Goal: Task Accomplishment & Management: Complete application form

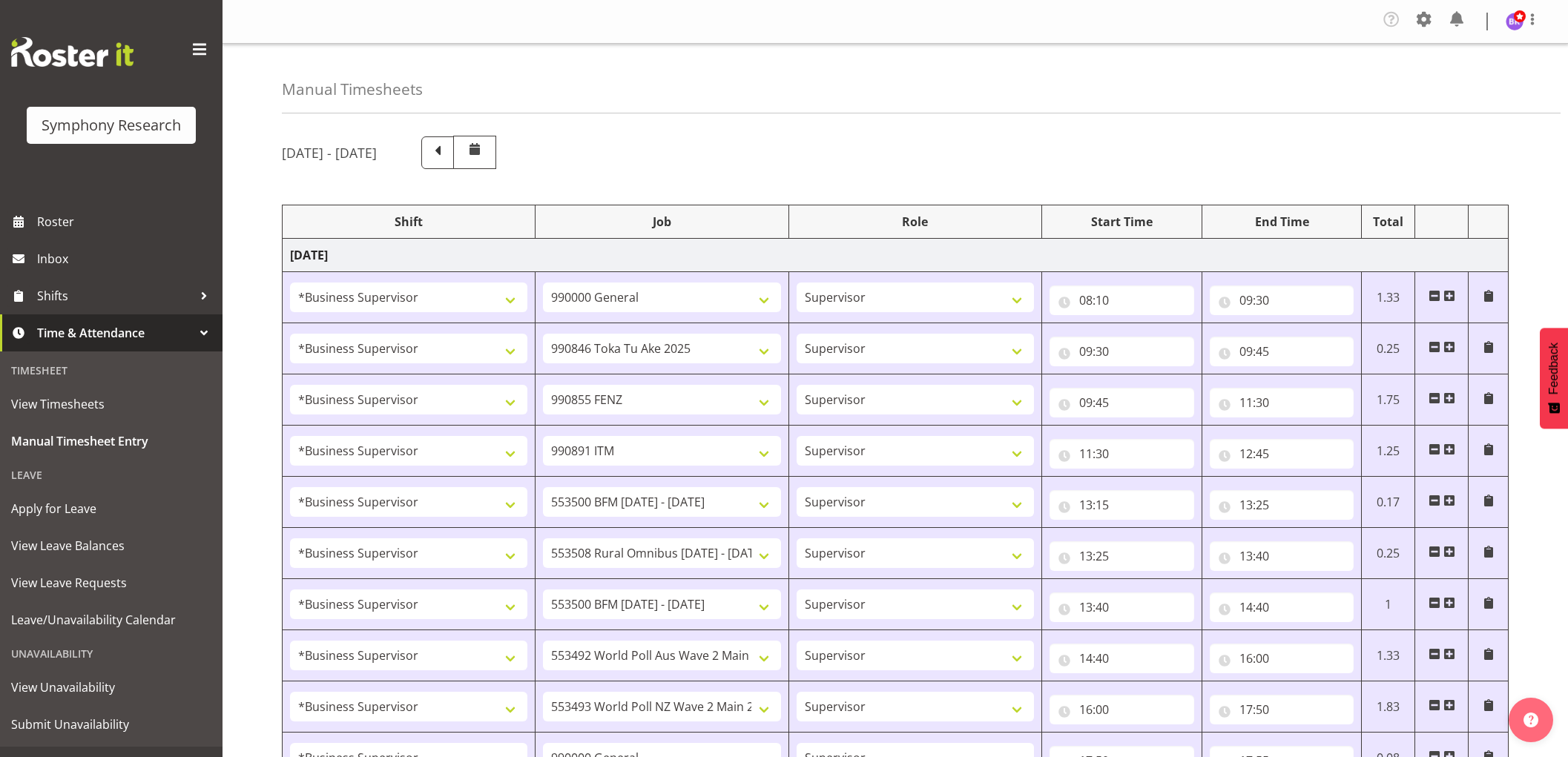
select select "1607"
select select "743"
select select "1607"
select select "9426"
select select "1607"
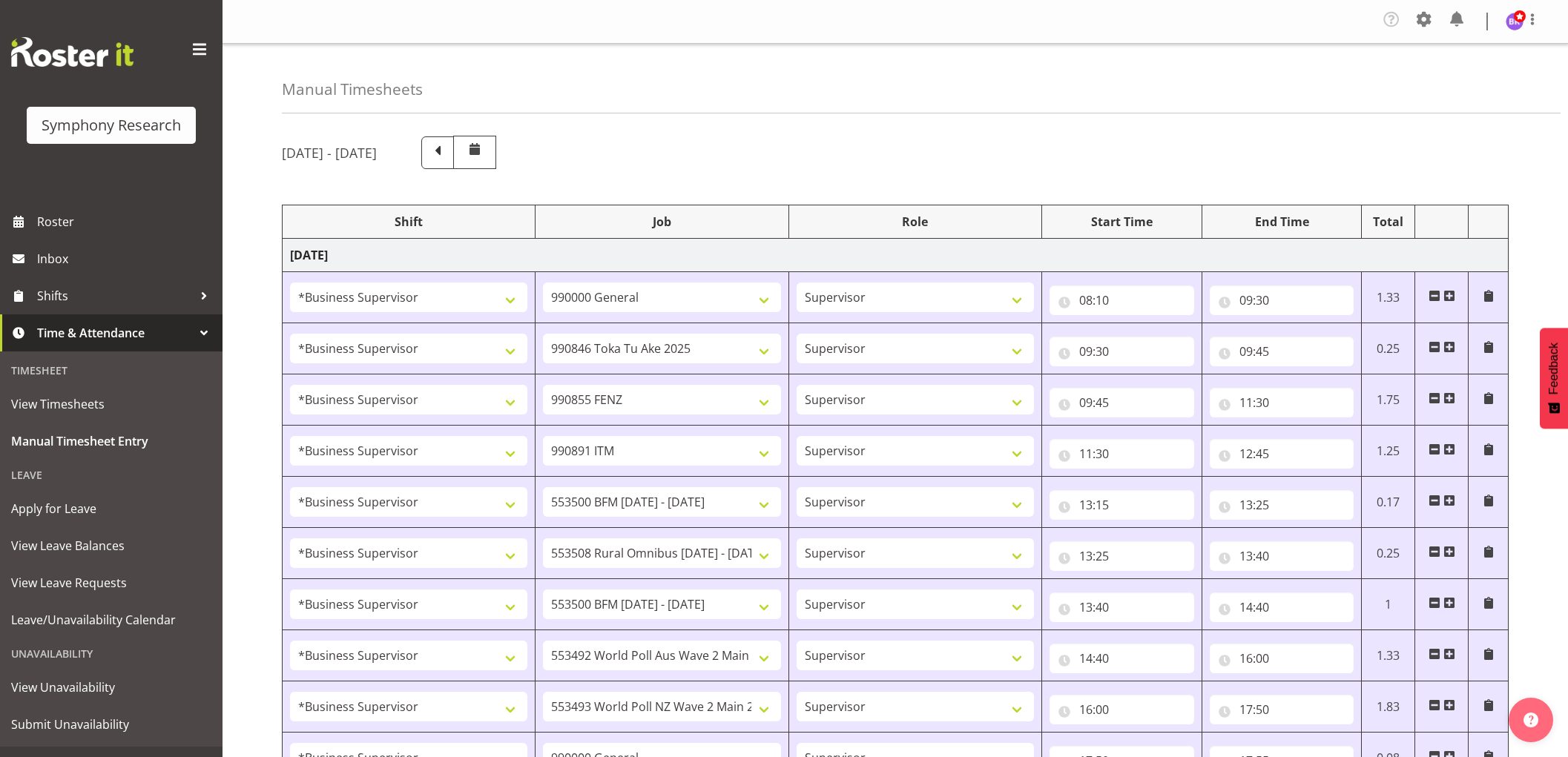
select select "9636"
select select "1607"
select select "10549"
select select "1607"
select select "10242"
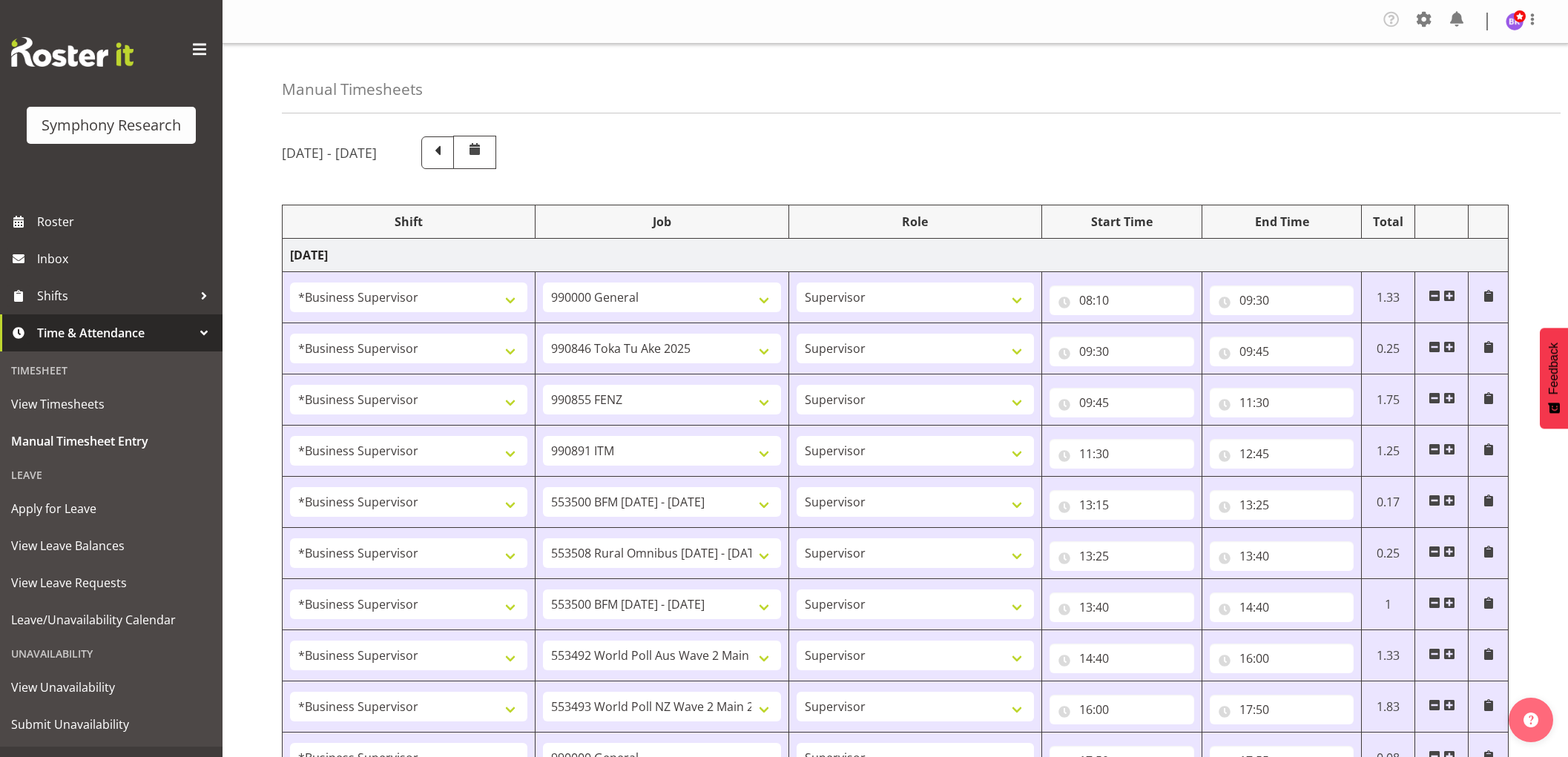
select select "1607"
select select "10536"
select select "1607"
select select "10242"
select select "1607"
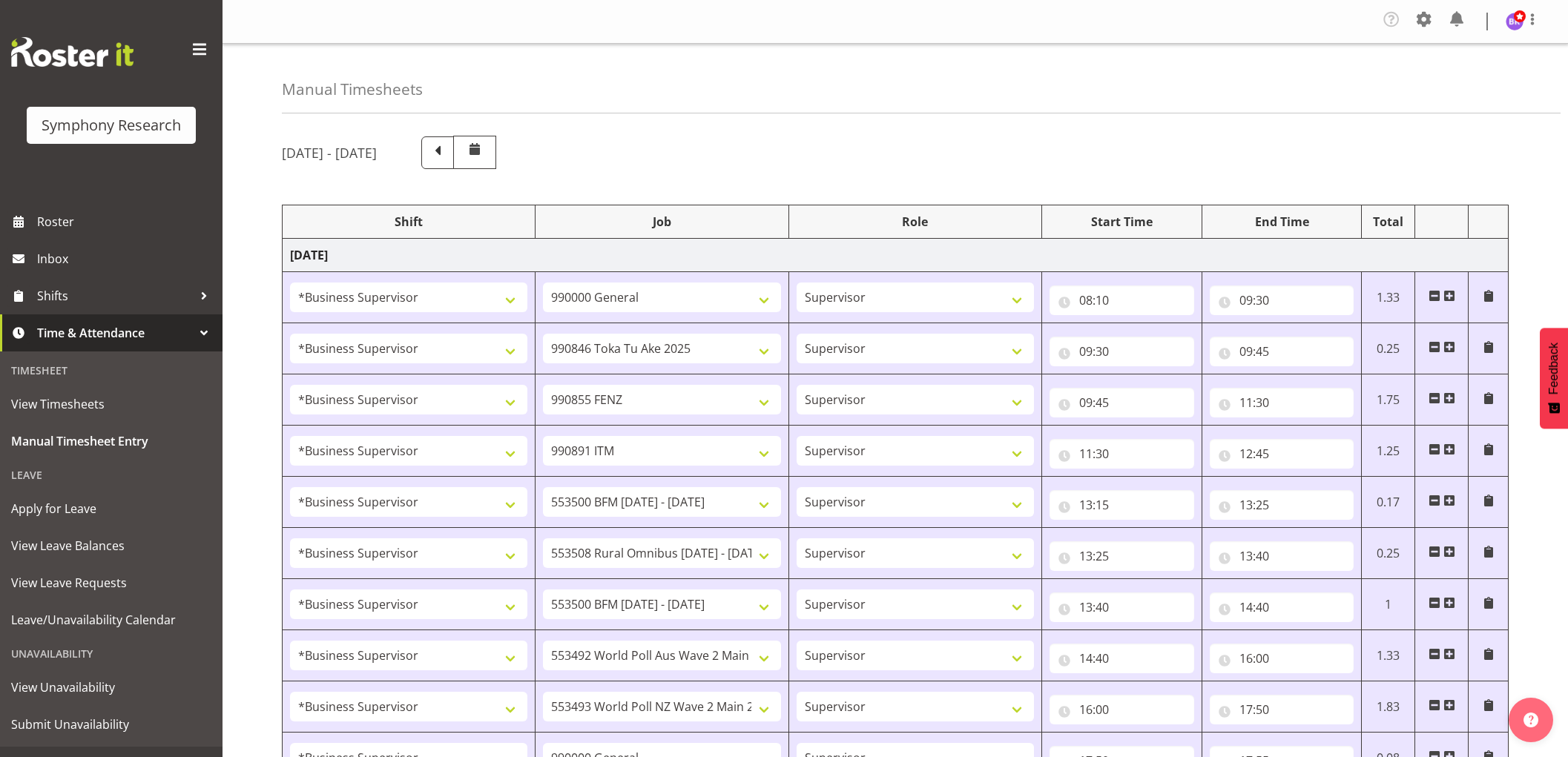
select select "10499"
select select "1607"
select select "10527"
select select "1607"
select select "743"
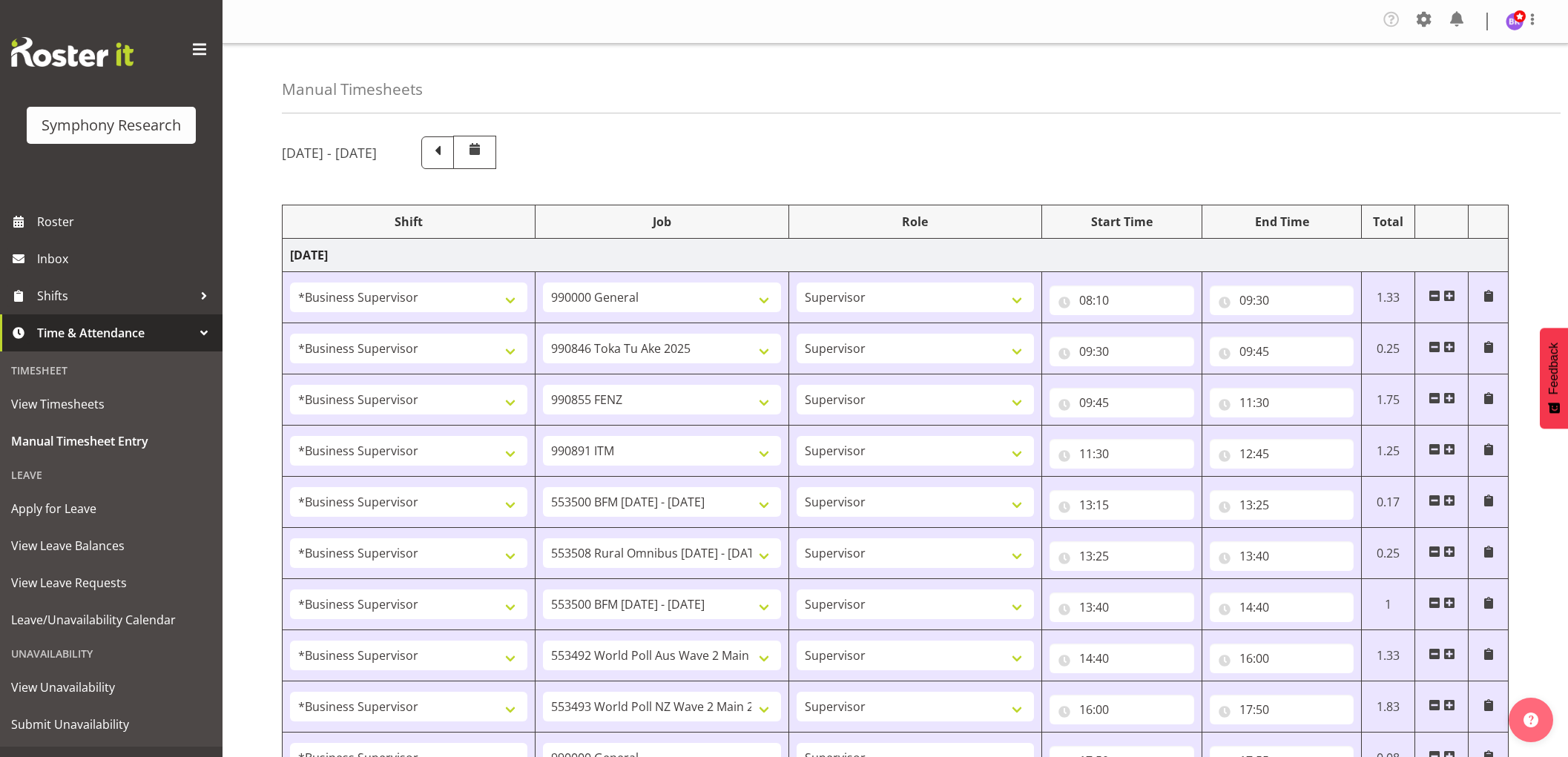
select select "1607"
select select "743"
select select "1607"
select select "9426"
select select "1607"
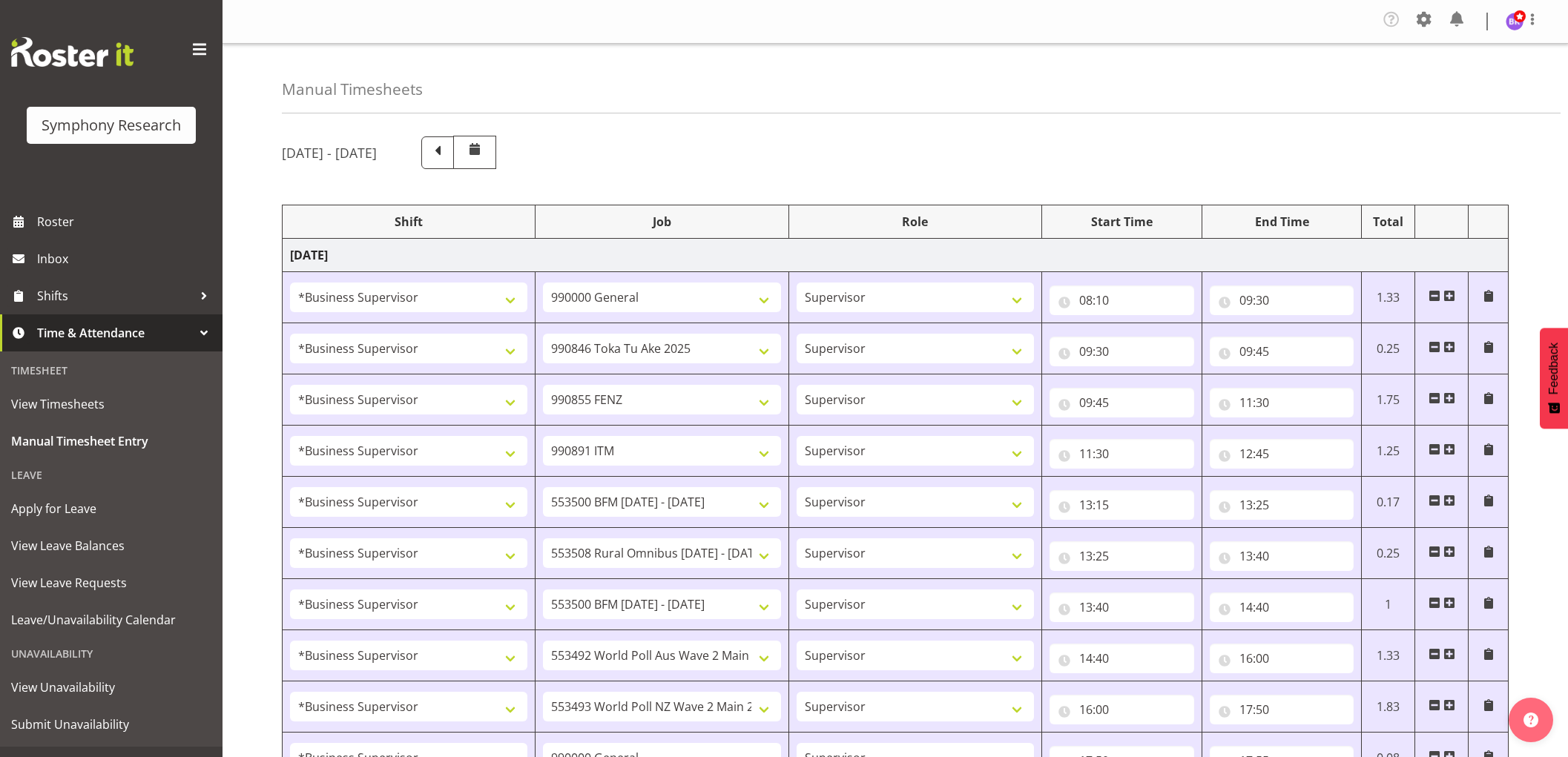
select select "9636"
select select "1607"
select select "10549"
select select "1607"
select select "10242"
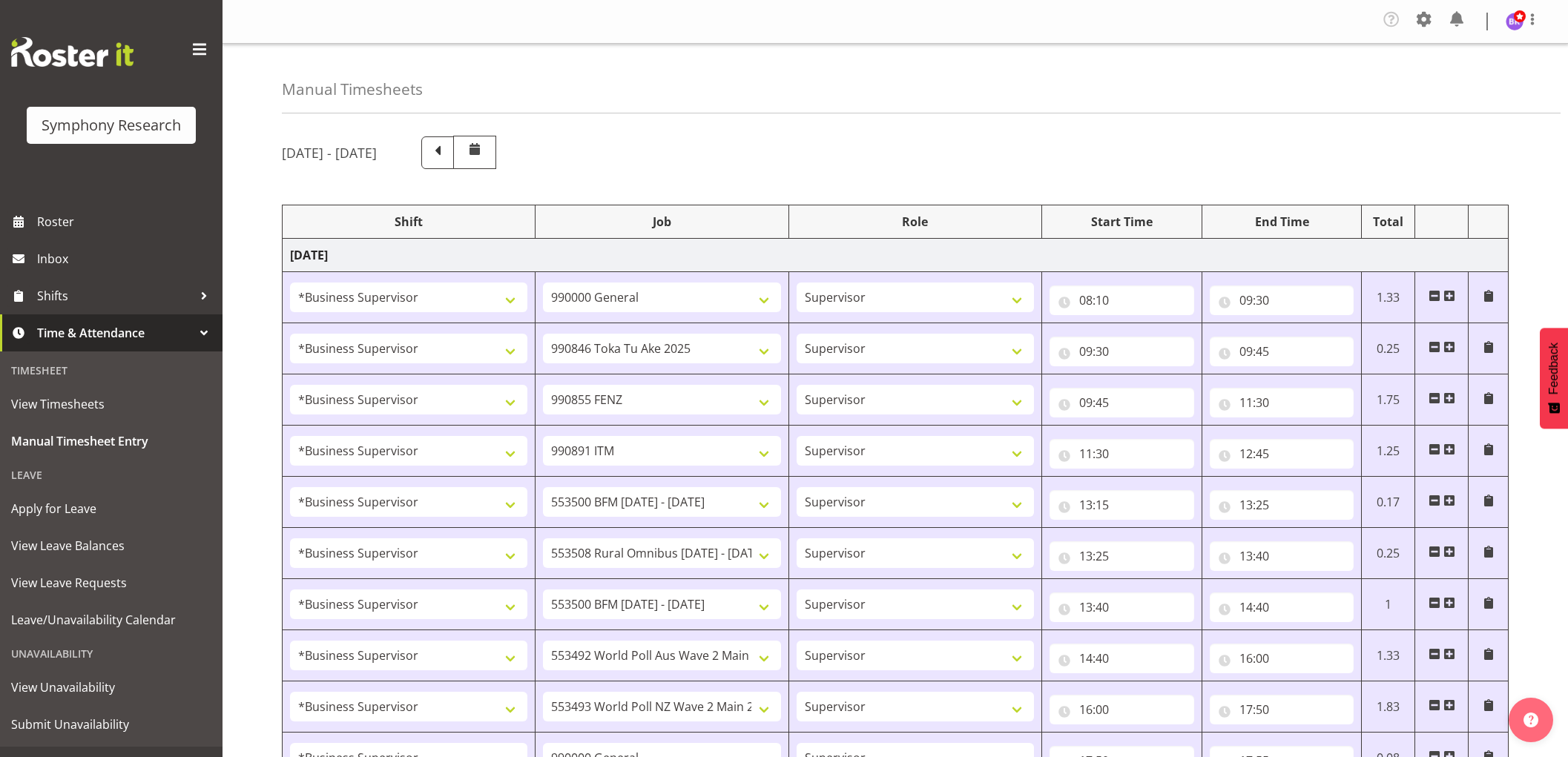
select select "1607"
select select "10536"
select select "1607"
select select "10527"
select select "1607"
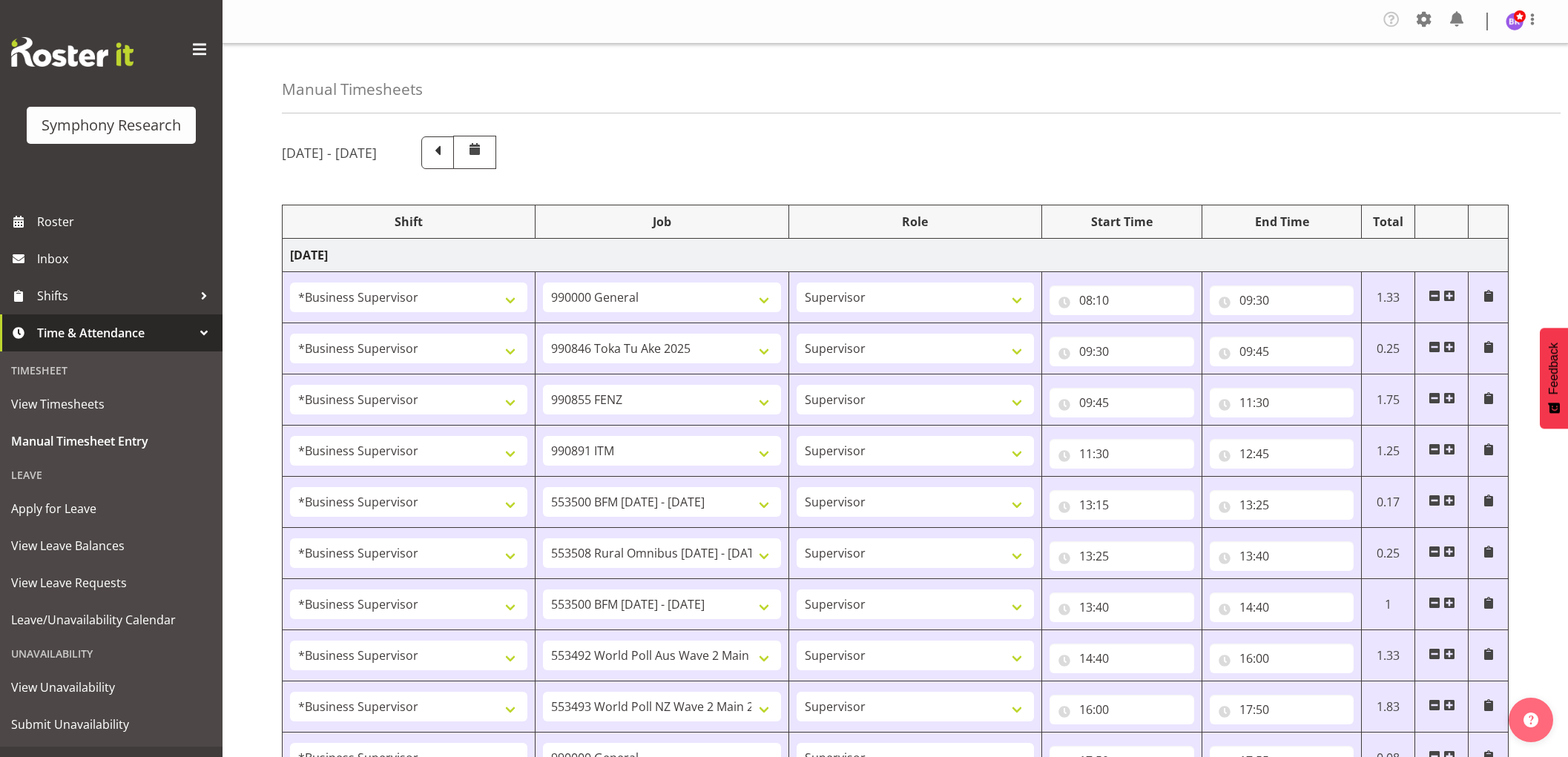
select select "10499"
select select "1607"
select select "10242"
select select "1607"
select select "743"
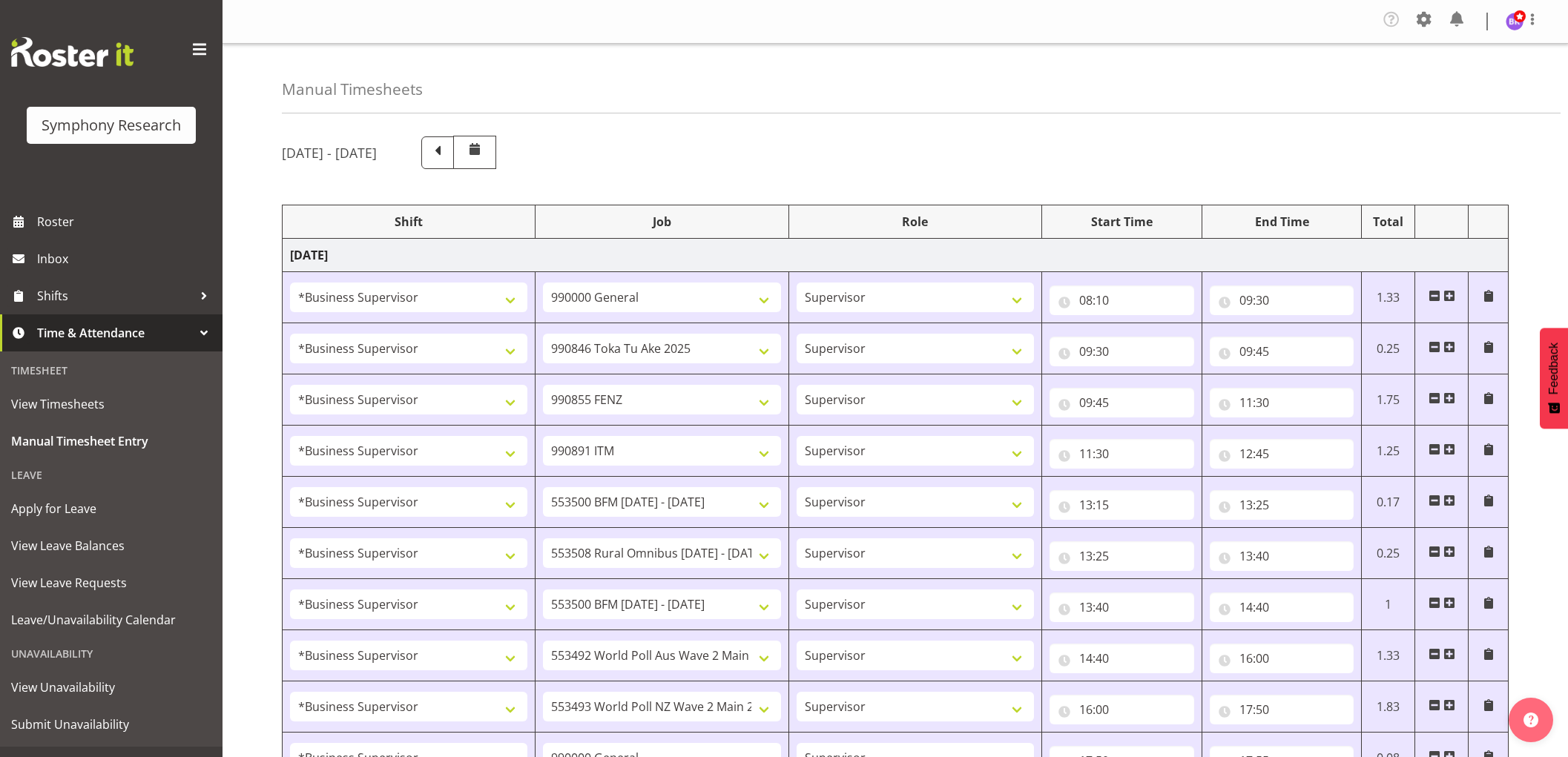
select select "1607"
select select "10499"
select select "1607"
select select "10527"
select select "1607"
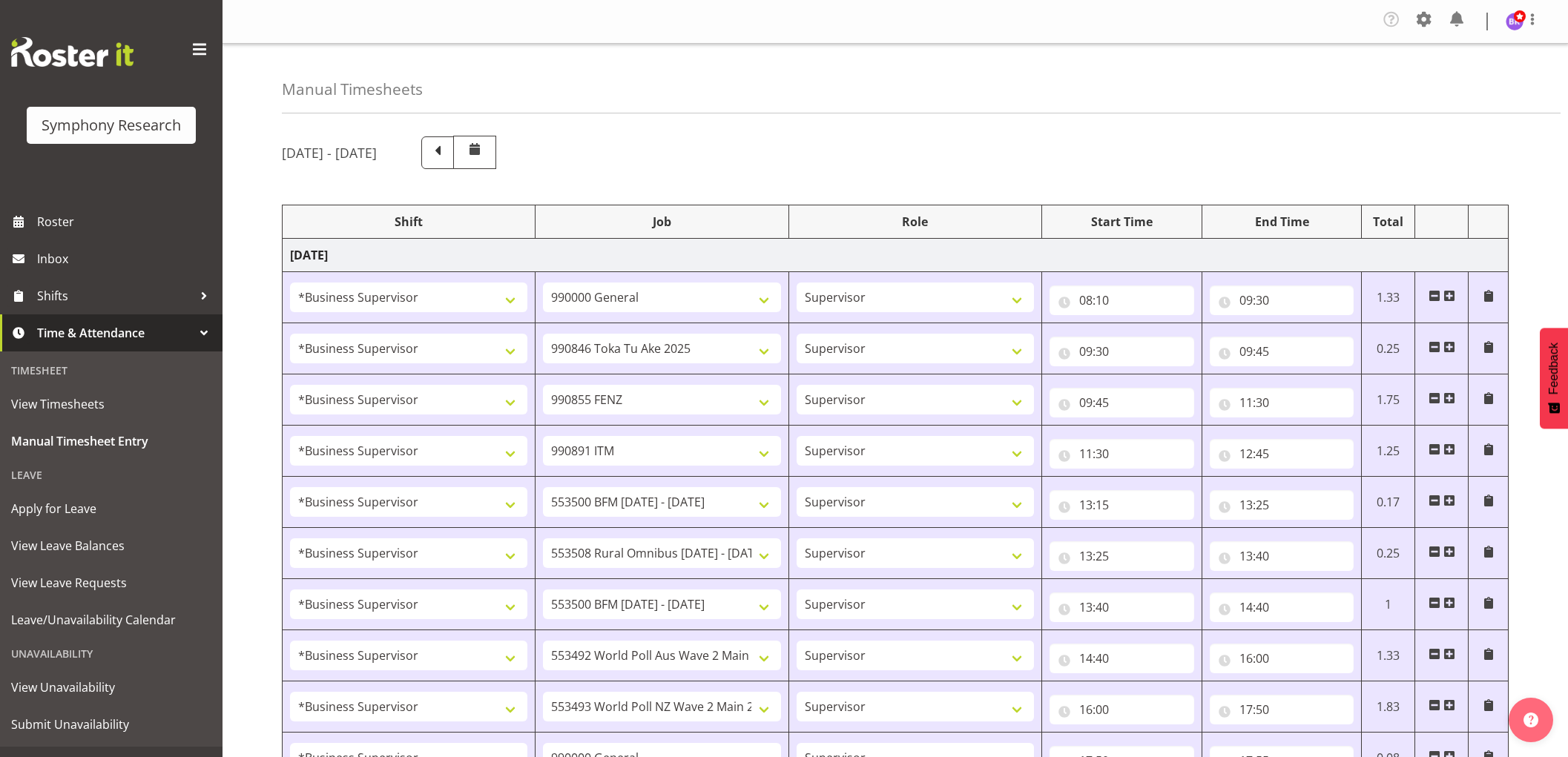
select select "10242"
select select "1607"
select select "9636"
select select "1607"
select select "10549"
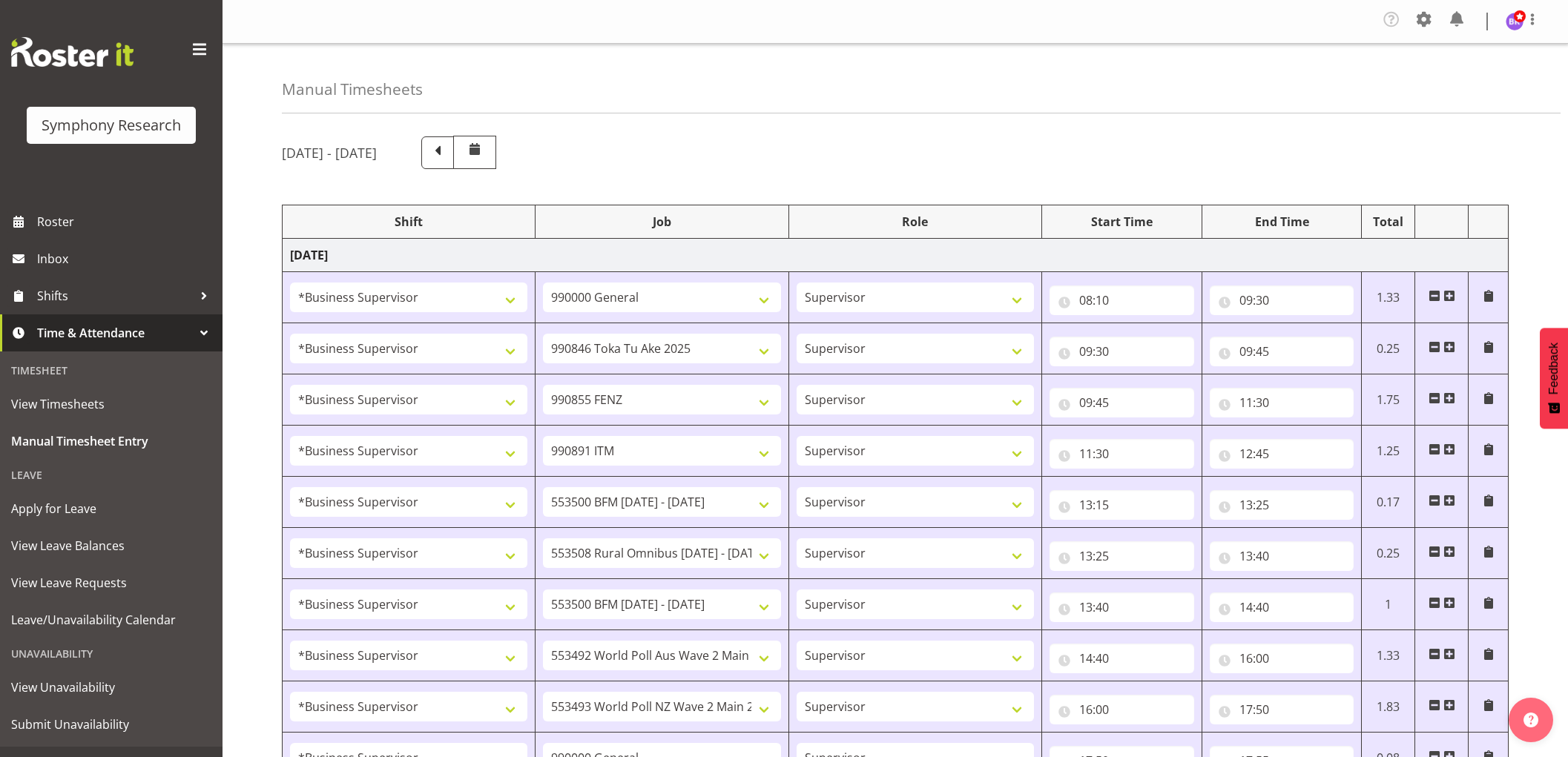
select select "1607"
select select "10536"
select select "1607"
select select "10576"
select select "1607"
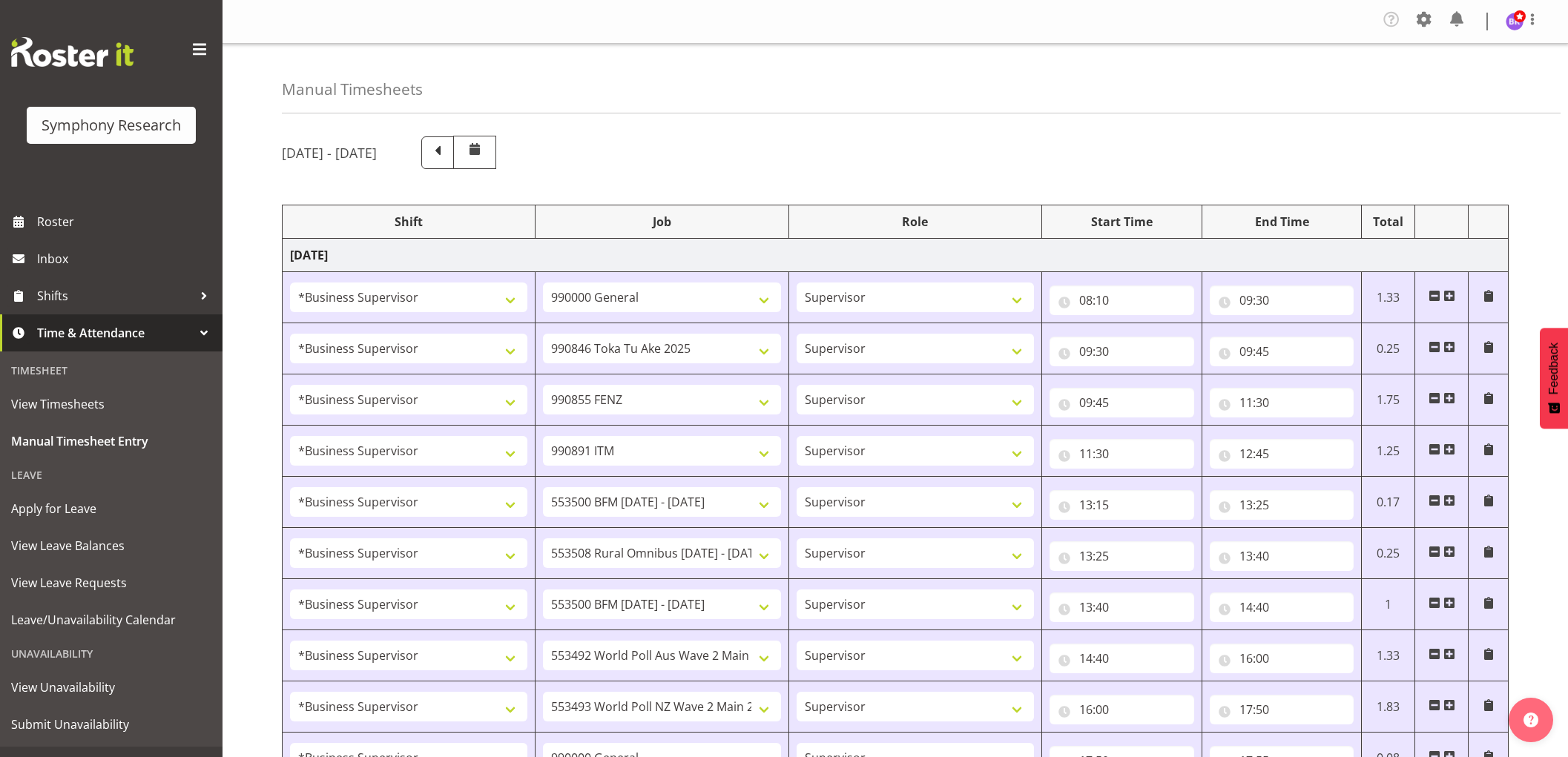
select select "743"
select select "1607"
select select "10536"
select select "1607"
select select "9636"
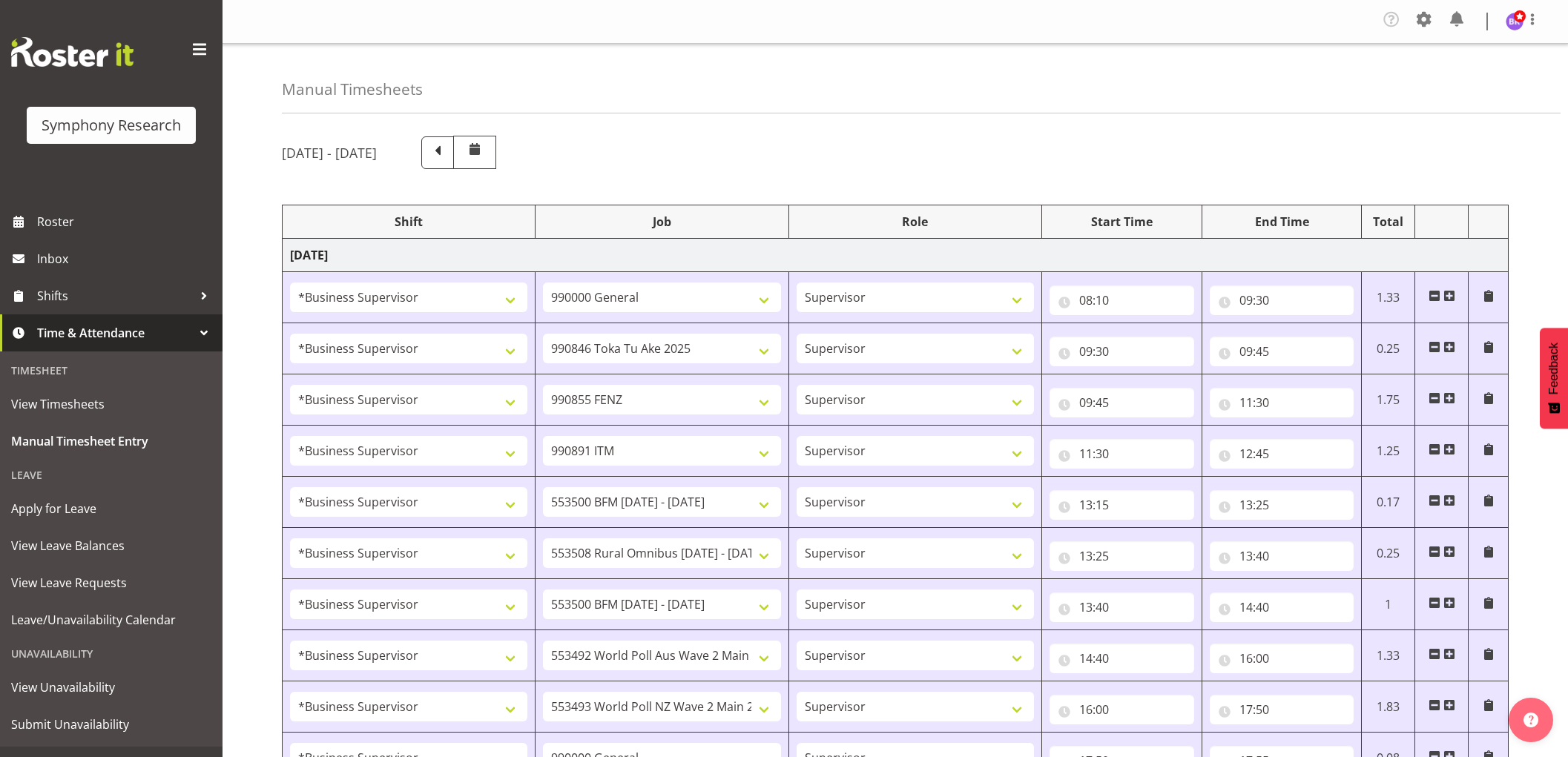
select select "1607"
select select "10242"
select select "1607"
select select "9426"
select select "1607"
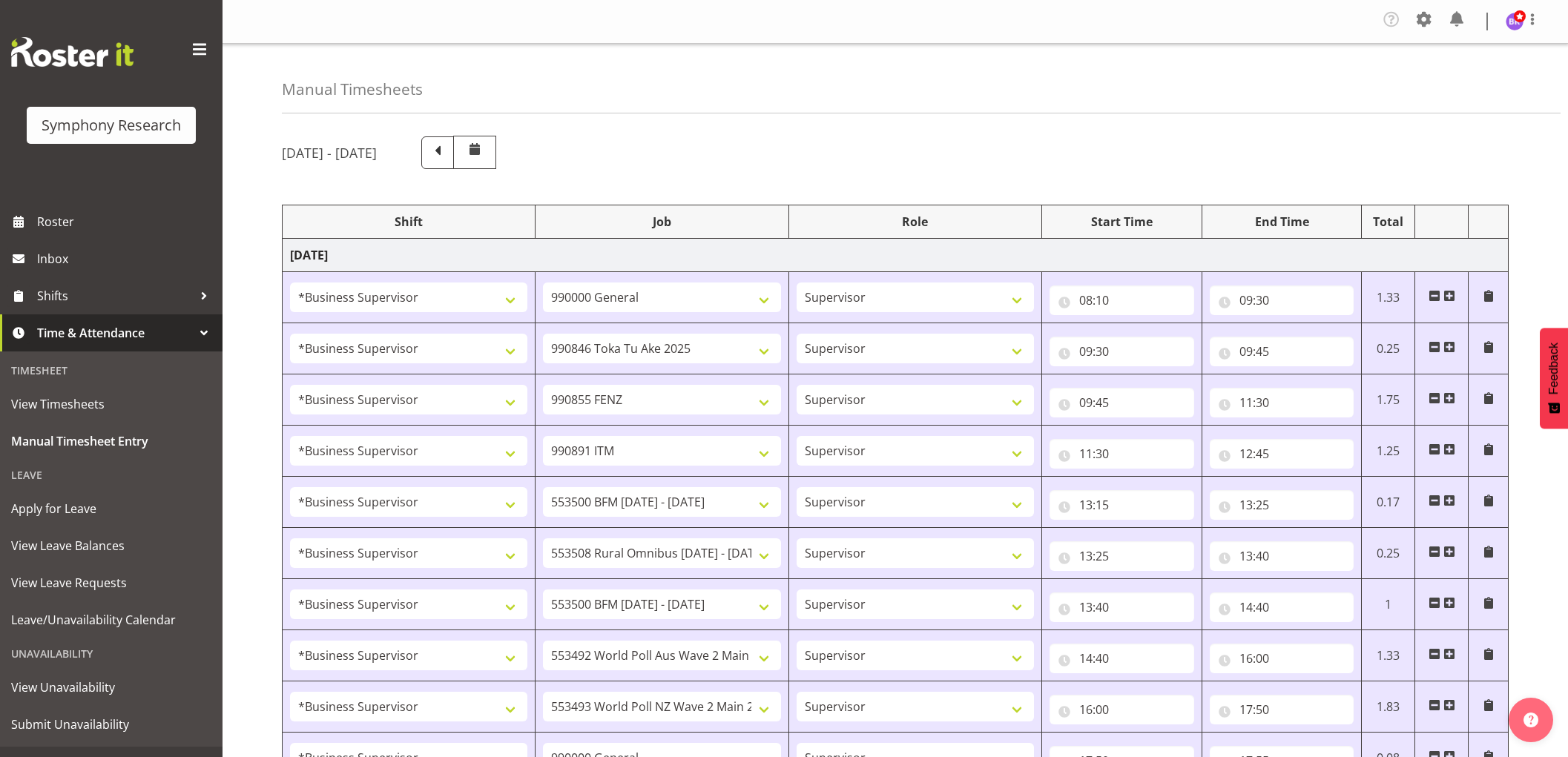
select select "10549"
select select "1607"
select select "10576"
select select "12"
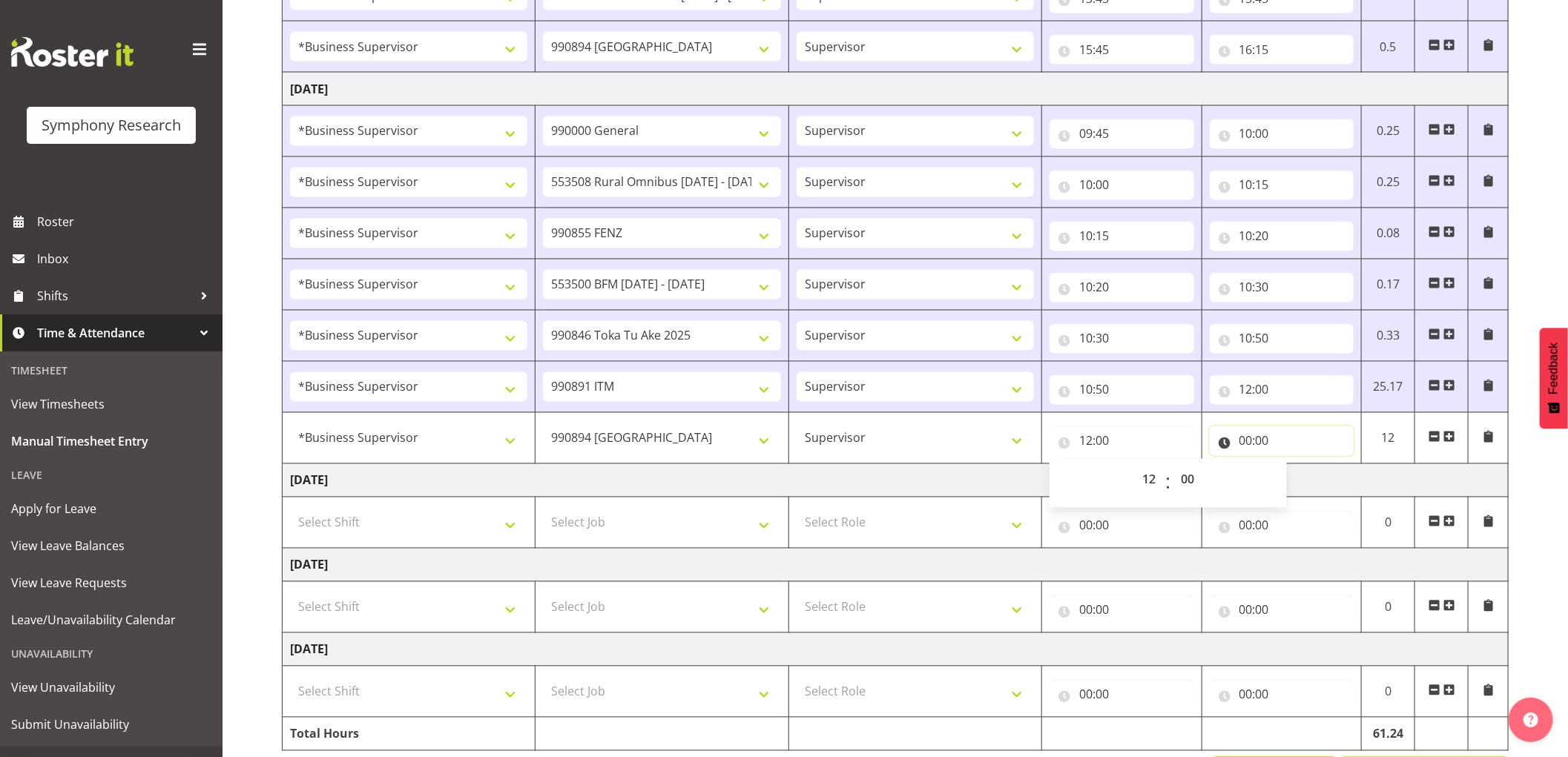
click at [1250, 442] on input "00:00" at bounding box center [1282, 441] width 145 height 30
click at [1307, 486] on select "00 01 02 03 04 05 06 07 08 09 10 11 12 13 14 15 16 17 18 19 20 21 22 23" at bounding box center [1311, 480] width 33 height 30
select select "12"
click at [1294, 468] on select "00 01 02 03 04 05 06 07 08 09 10 11 12 13 14 15 16 17 18 19 20 21 22 23" at bounding box center [1311, 480] width 33 height 30
type input "12:00"
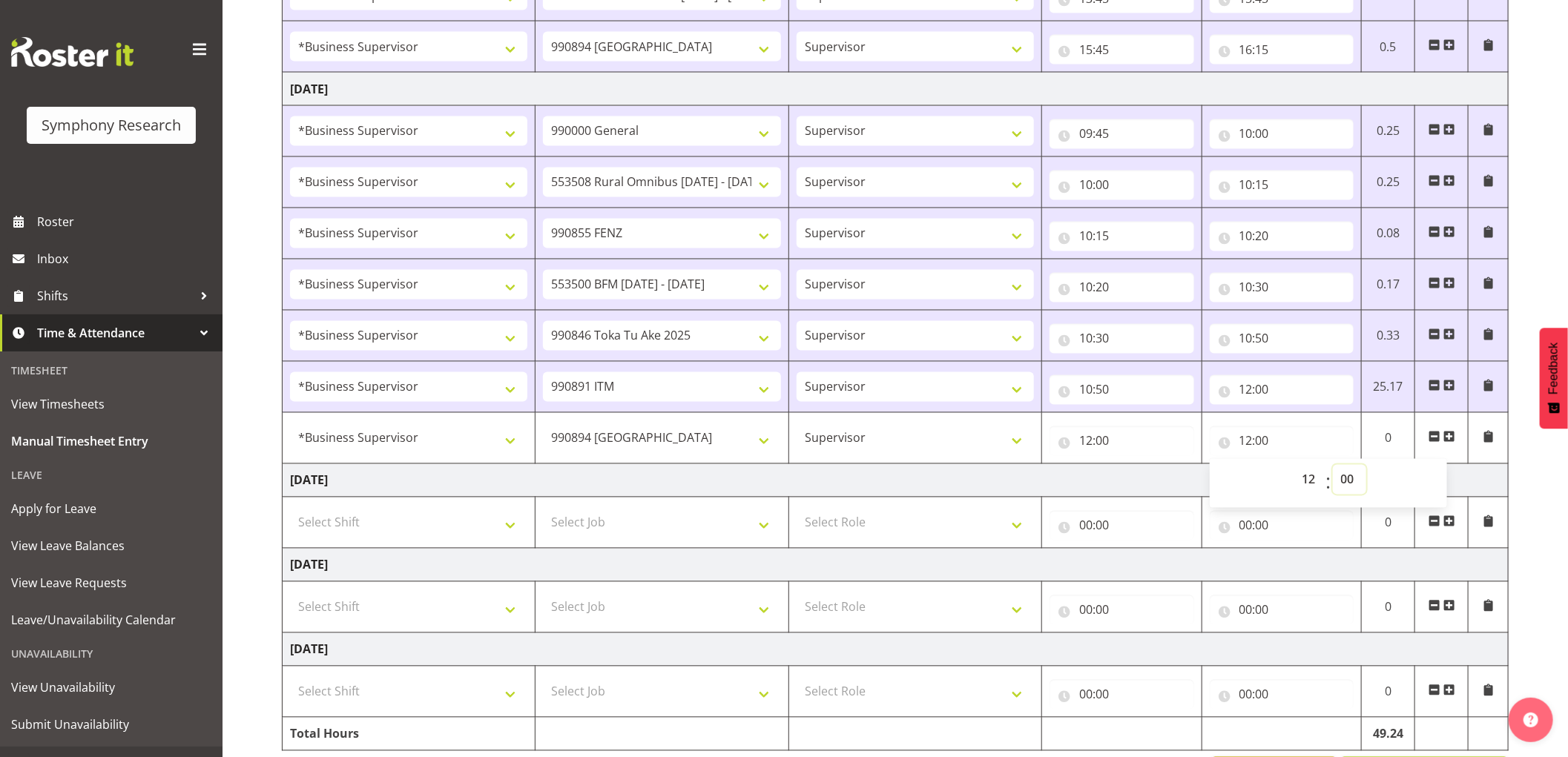
click at [1354, 483] on select "00 01 02 03 04 05 06 07 08 09 10 11 12 13 14 15 16 17 18 19 20 21 22 23 24 25 2…" at bounding box center [1350, 480] width 33 height 30
select select "45"
click at [1333, 468] on select "00 01 02 03 04 05 06 07 08 09 10 11 12 13 14 15 16 17 18 19 20 21 22 23 24 25 2…" at bounding box center [1350, 480] width 33 height 30
type input "12:45"
click at [1453, 441] on span at bounding box center [1450, 437] width 12 height 12
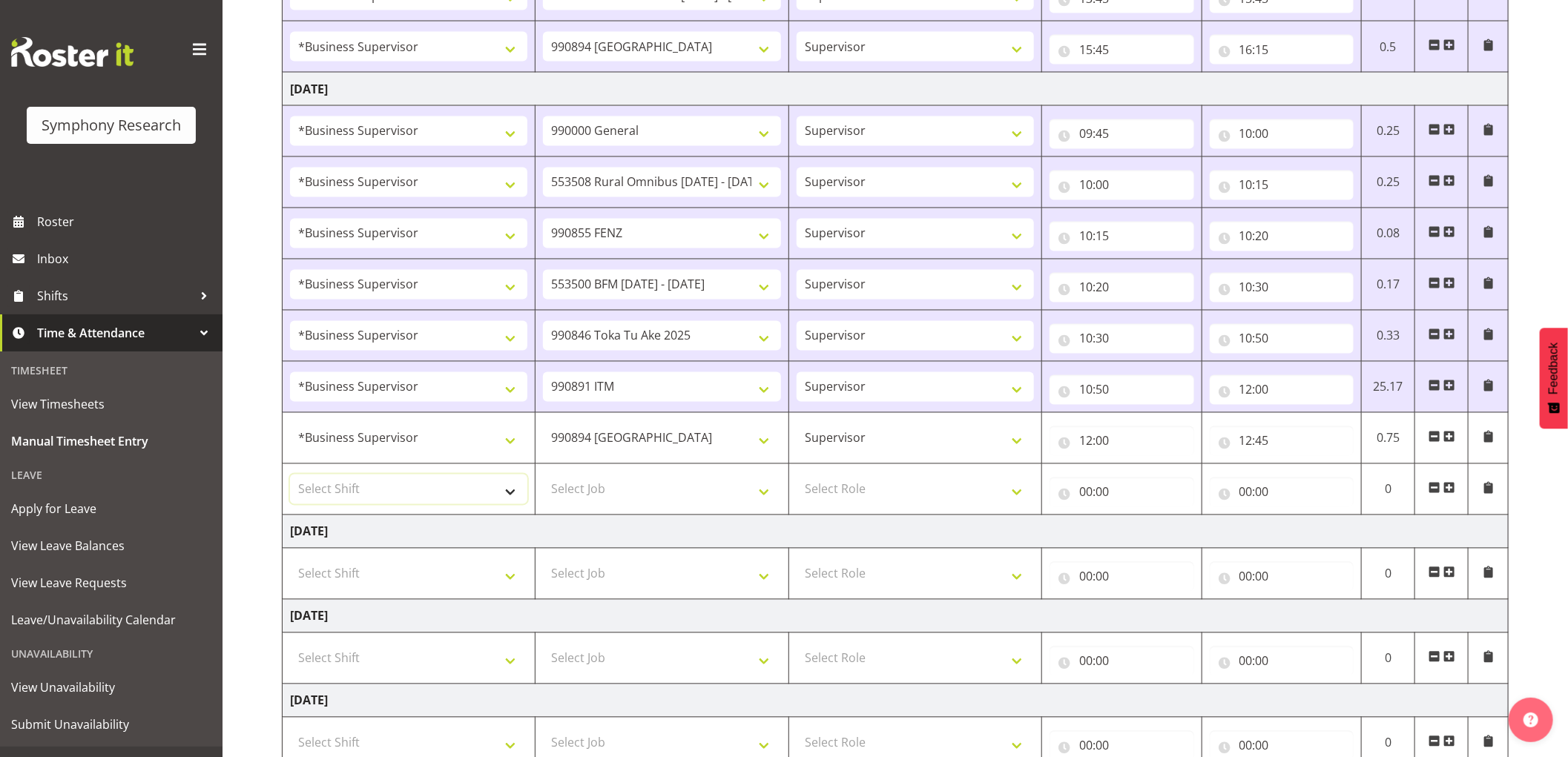
click at [344, 495] on select "Select Shift !!Weekend Residential (Roster IT Shift Label) *Business 9/10am ~ 4…" at bounding box center [408, 489] width 237 height 30
select select "1607"
click at [290, 477] on select "Select Shift !!Weekend Residential (Roster IT Shift Label) *Business 9/10am ~ 4…" at bounding box center [408, 489] width 237 height 30
click at [659, 490] on select "Select Job 550060 IF Admin 553492 World Poll Aus Wave 2 Main 2025 553493 World …" at bounding box center [662, 489] width 237 height 30
select select "2379"
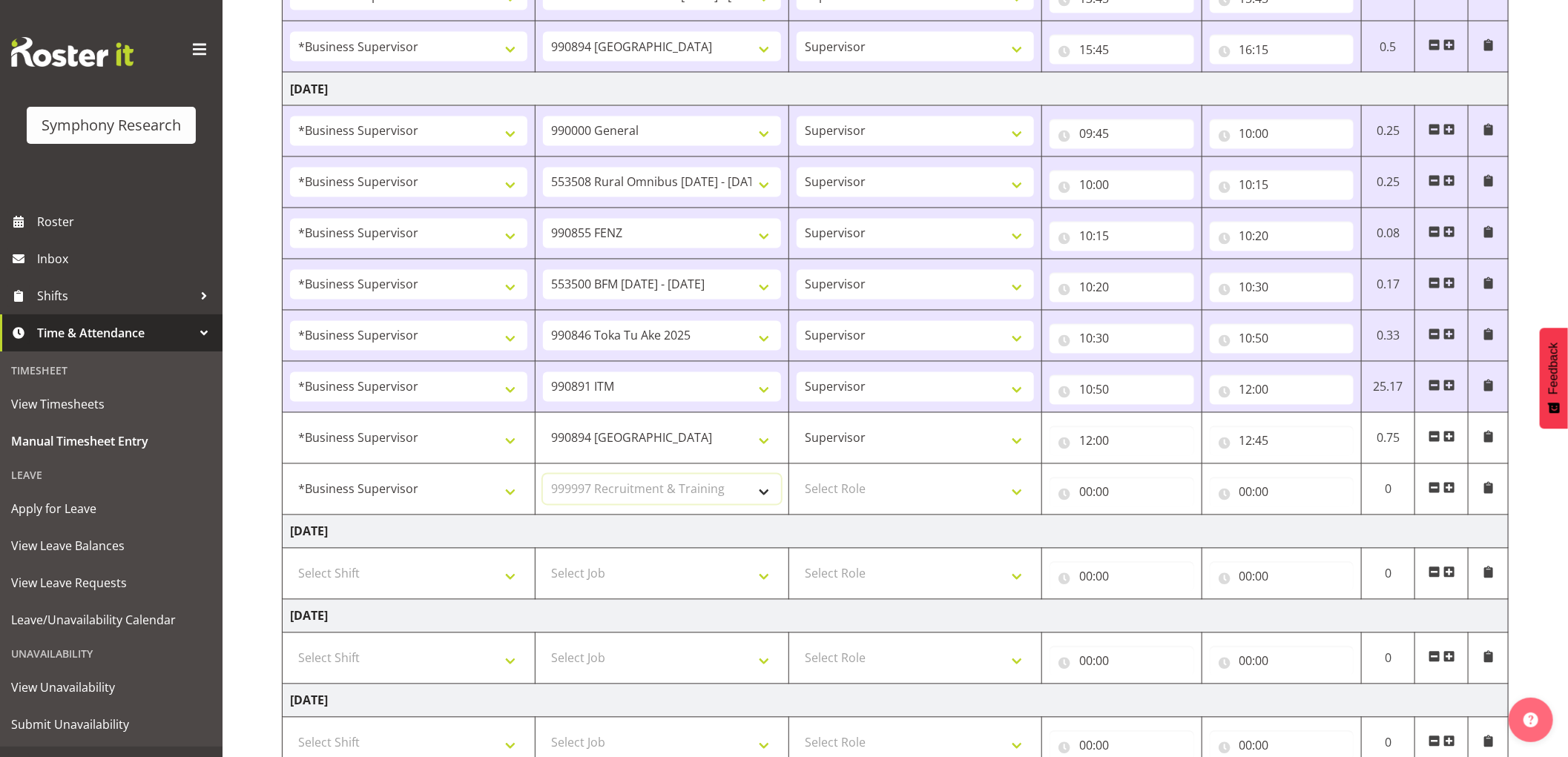
click at [543, 477] on select "Select Job 550060 IF Admin 553492 World Poll Aus Wave 2 Main 2025 553493 World …" at bounding box center [662, 489] width 237 height 30
click at [881, 494] on select "Select Role Supervisor Interviewing Briefing" at bounding box center [915, 489] width 237 height 30
select select "45"
click at [797, 477] on select "Select Role Supervisor Interviewing Briefing" at bounding box center [915, 489] width 237 height 30
click at [1091, 490] on input "00:00" at bounding box center [1122, 492] width 145 height 30
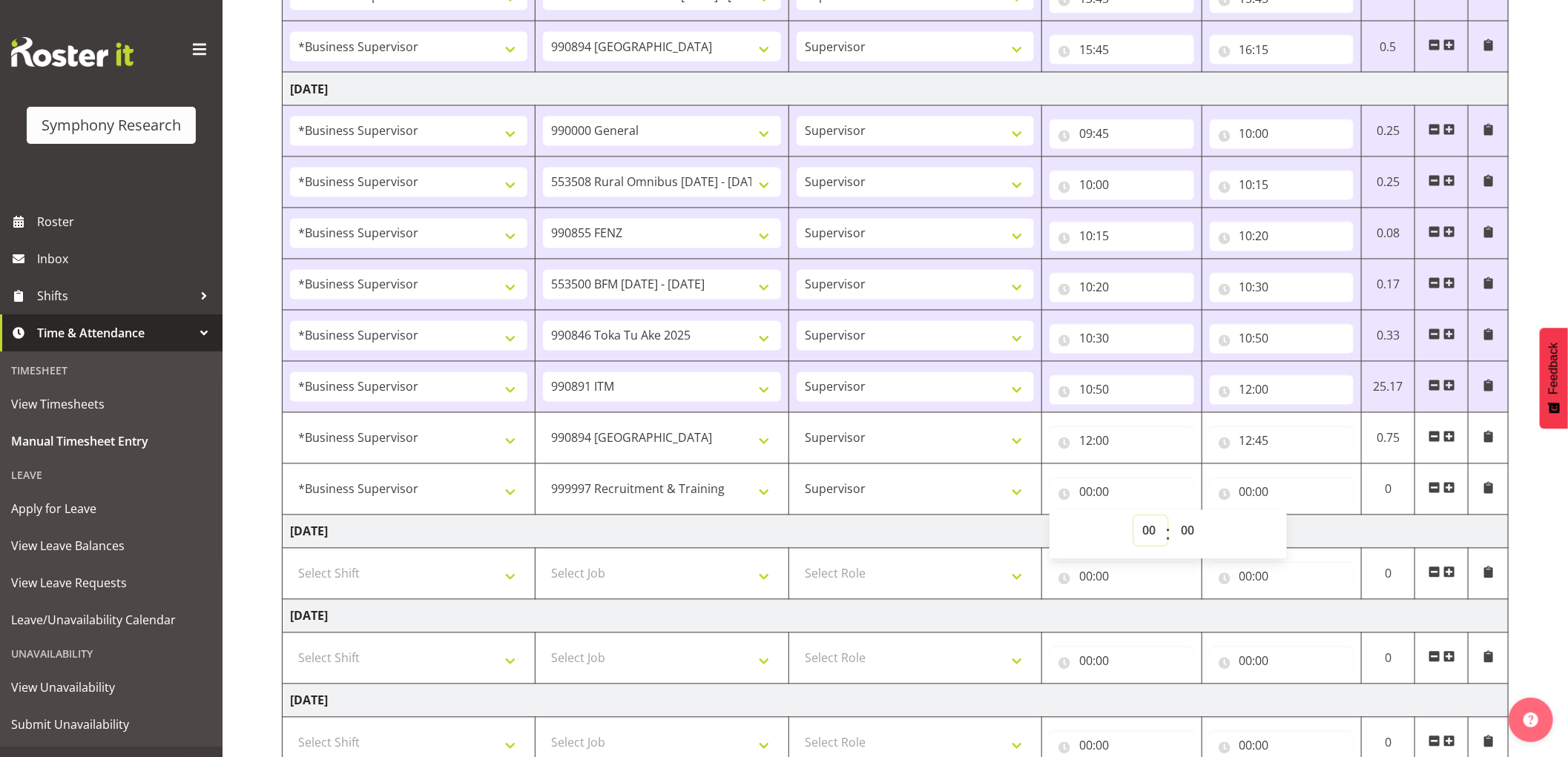
click at [1142, 530] on select "00 01 02 03 04 05 06 07 08 09 10 11 12 13 14 15 16 17 18 19 20 21 22 23" at bounding box center [1151, 530] width 33 height 30
select select "12"
click at [1135, 519] on select "00 01 02 03 04 05 06 07 08 09 10 11 12 13 14 15 16 17 18 19 20 21 22 23" at bounding box center [1151, 530] width 33 height 30
type input "12:00"
click at [1183, 527] on select "00 01 02 03 04 05 06 07 08 09 10 11 12 13 14 15 16 17 18 19 20 21 22 23 24 25 2…" at bounding box center [1190, 530] width 33 height 30
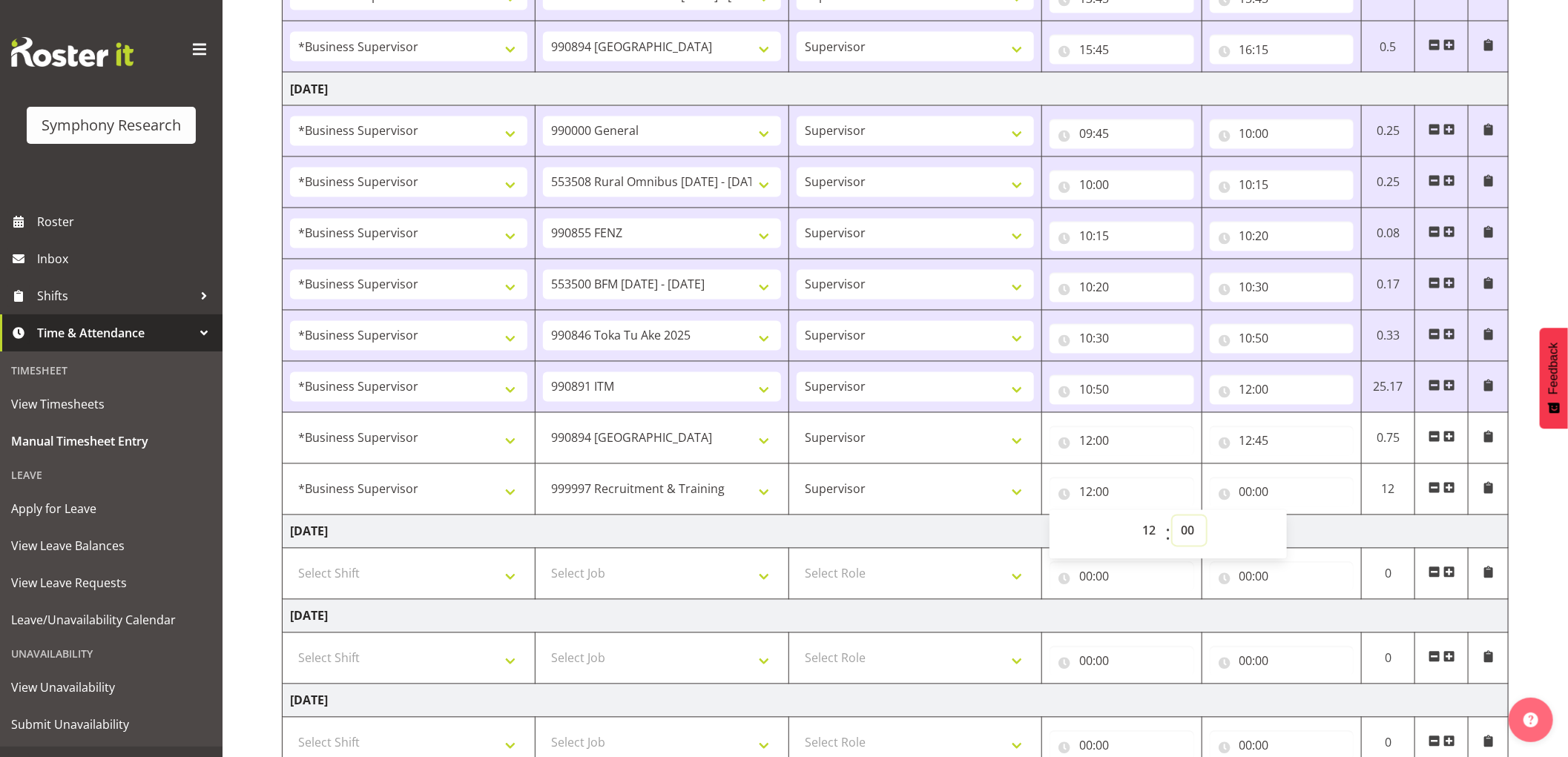
select select "45"
click at [1173, 519] on select "00 01 02 03 04 05 06 07 08 09 10 11 12 13 14 15 16 17 18 19 20 21 22 23 24 25 2…" at bounding box center [1190, 530] width 33 height 30
type input "12:45"
click at [1248, 488] on input "00:00" at bounding box center [1282, 492] width 145 height 30
click at [1307, 537] on select "00 01 02 03 04 05 06 07 08 09 10 11 12 13 14 15 16 17 18 19 20 21 22 23" at bounding box center [1311, 530] width 33 height 30
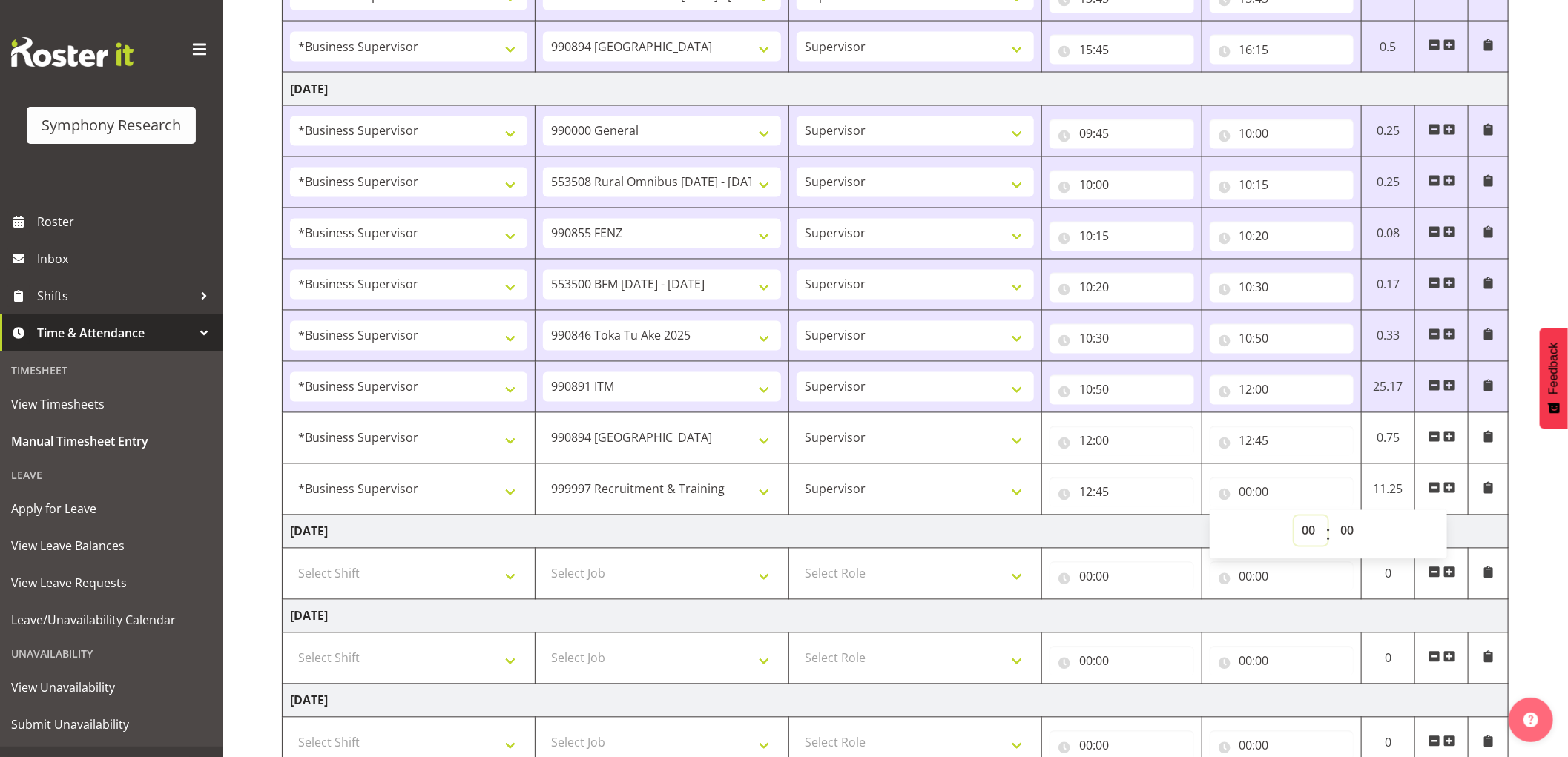
select select "14"
click at [1294, 519] on select "00 01 02 03 04 05 06 07 08 09 10 11 12 13 14 15 16 17 18 19 20 21 22 23" at bounding box center [1311, 530] width 33 height 30
type input "14:00"
click at [1346, 538] on select "00 01 02 03 04 05 06 07 08 09 10 11 12 13 14 15 16 17 18 19 20 21 22 23 24 25 2…" at bounding box center [1350, 530] width 33 height 30
select select "15"
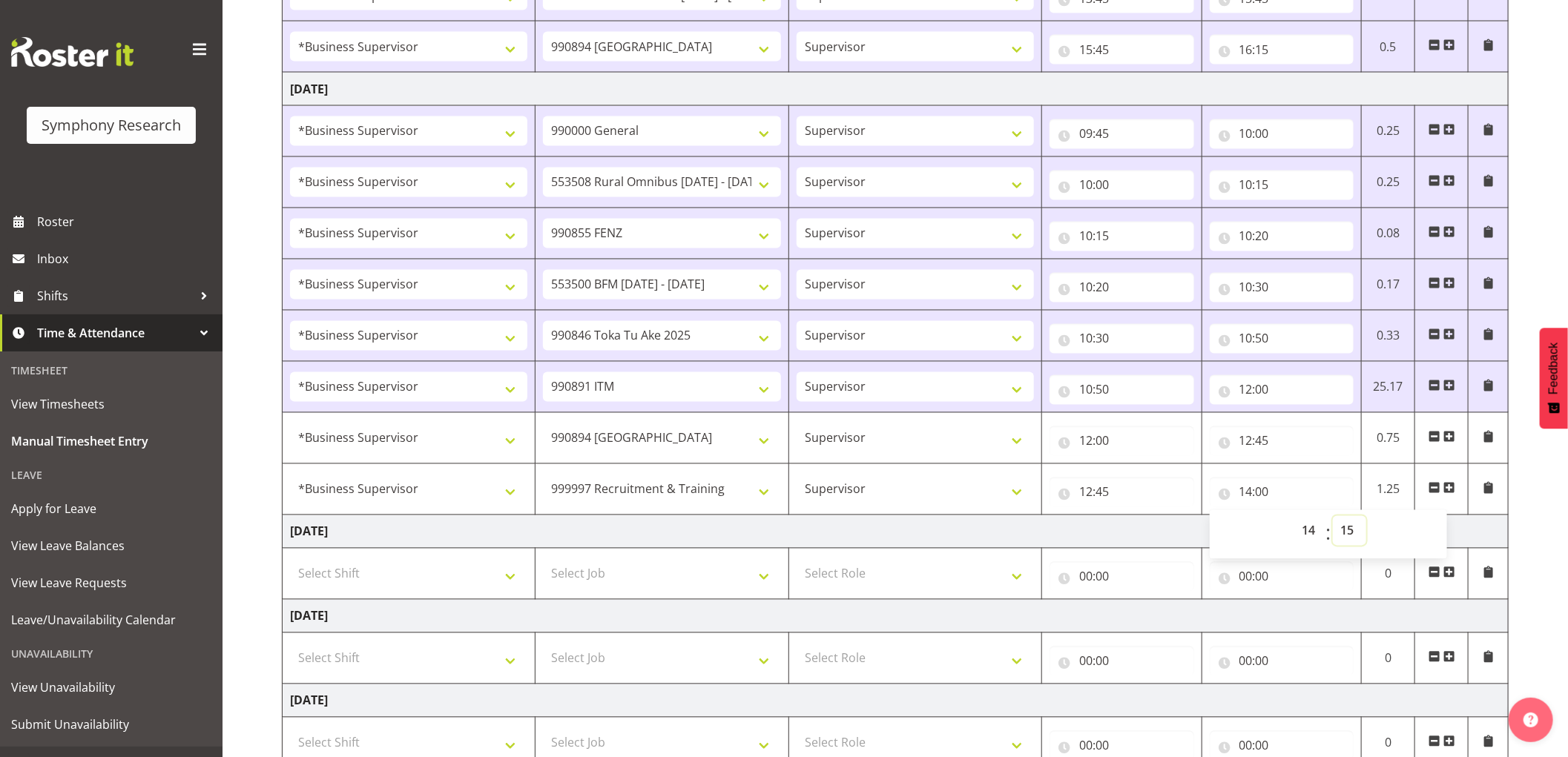
click at [1333, 519] on select "00 01 02 03 04 05 06 07 08 09 10 11 12 13 14 15 16 17 18 19 20 21 22 23 24 25 2…" at bounding box center [1350, 530] width 33 height 30
type input "14:15"
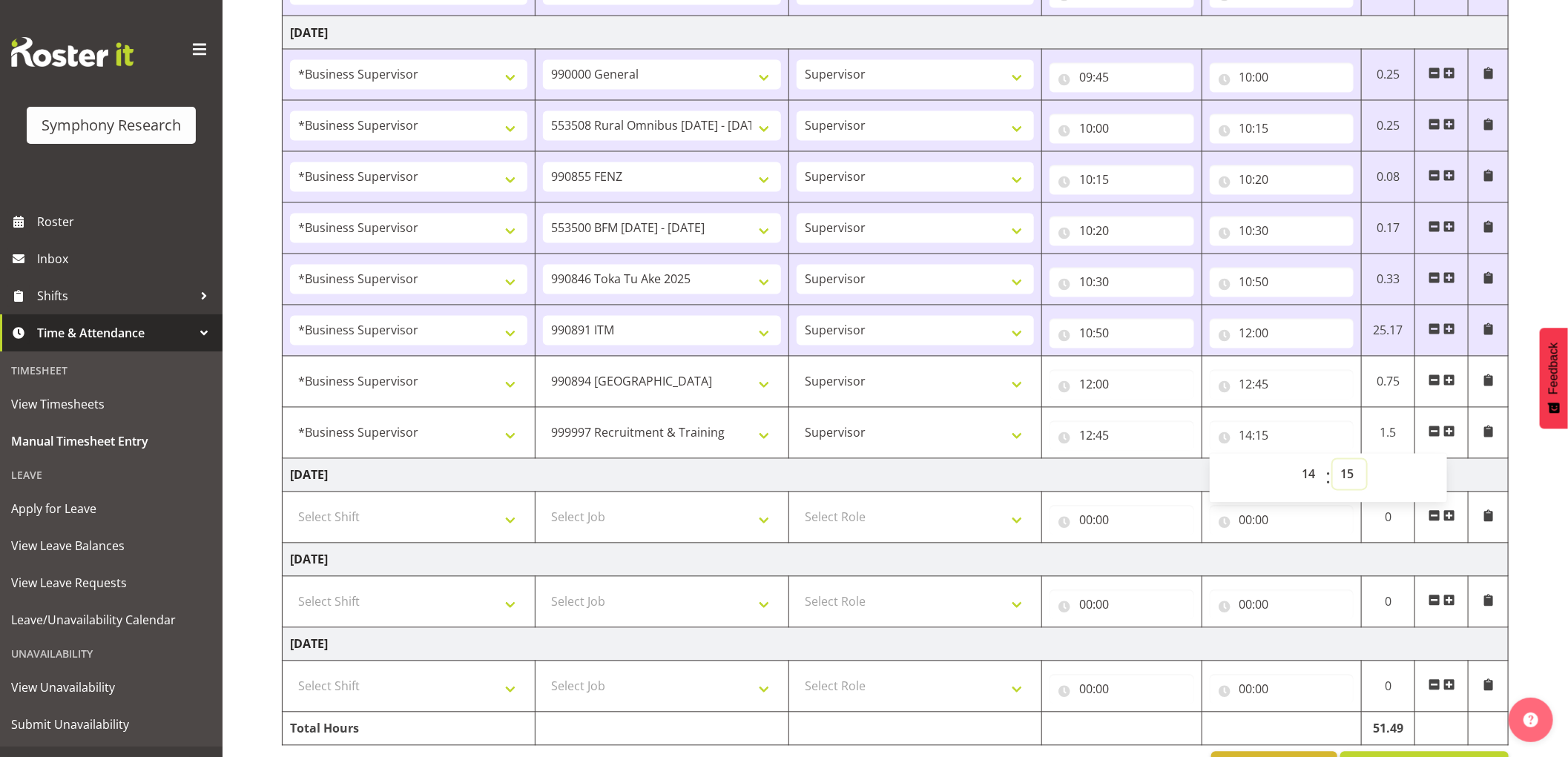
scroll to position [1761, 0]
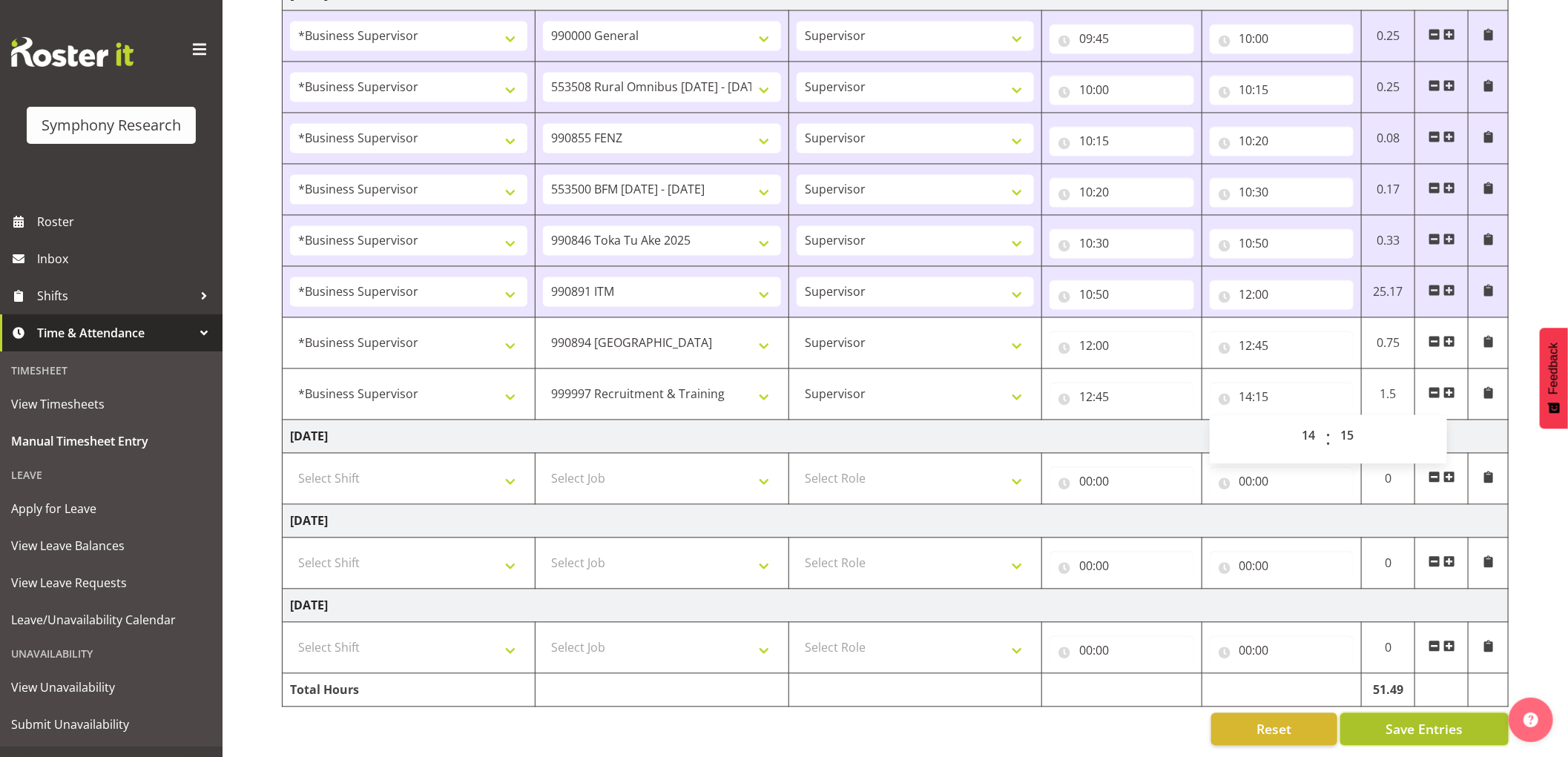
click at [1416, 730] on button "Save Entries" at bounding box center [1425, 730] width 168 height 33
click at [1432, 723] on span "Save Entries" at bounding box center [1424, 729] width 77 height 19
select select "1607"
select select "10576"
select select "1607"
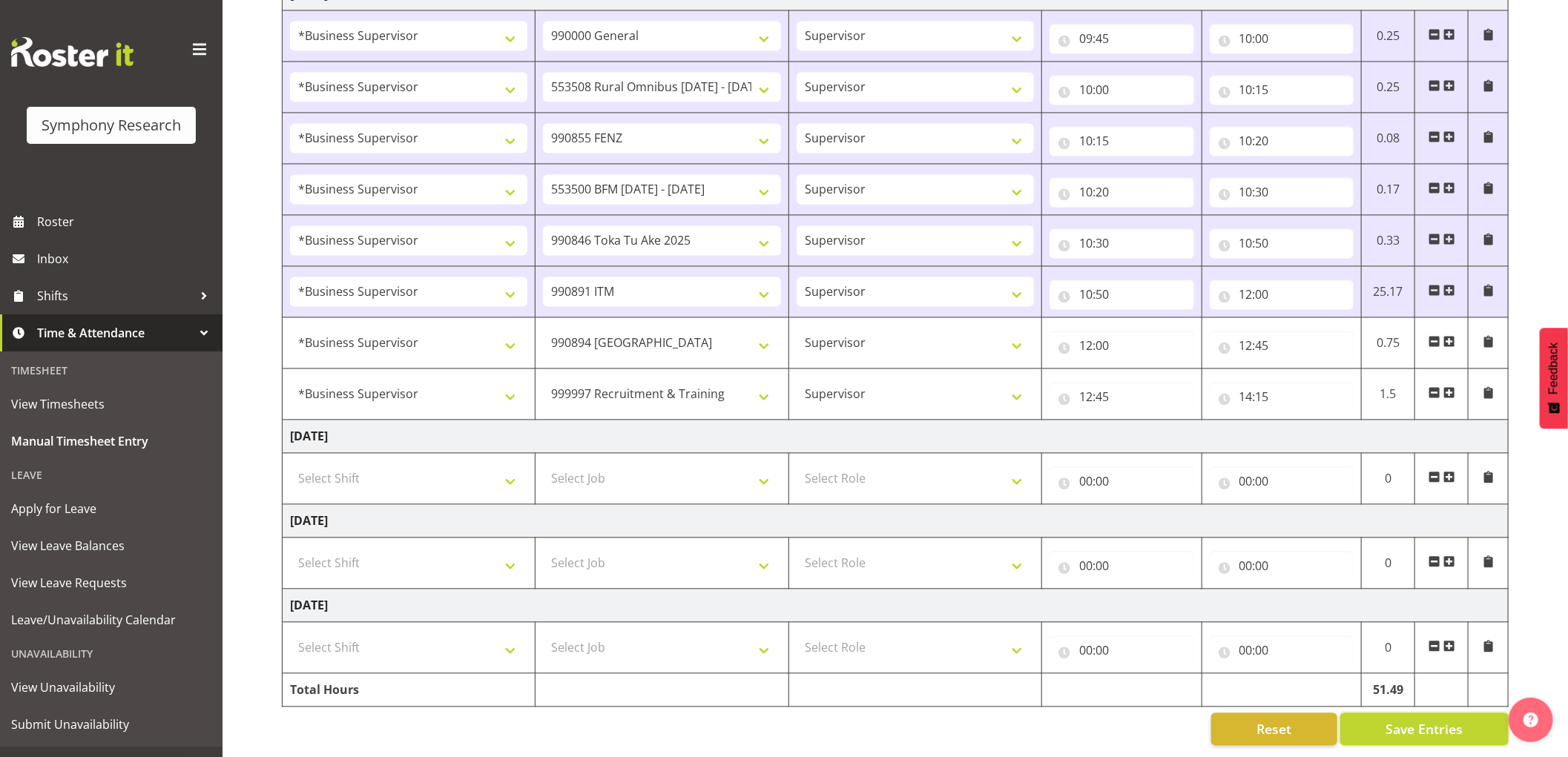
select select "2379"
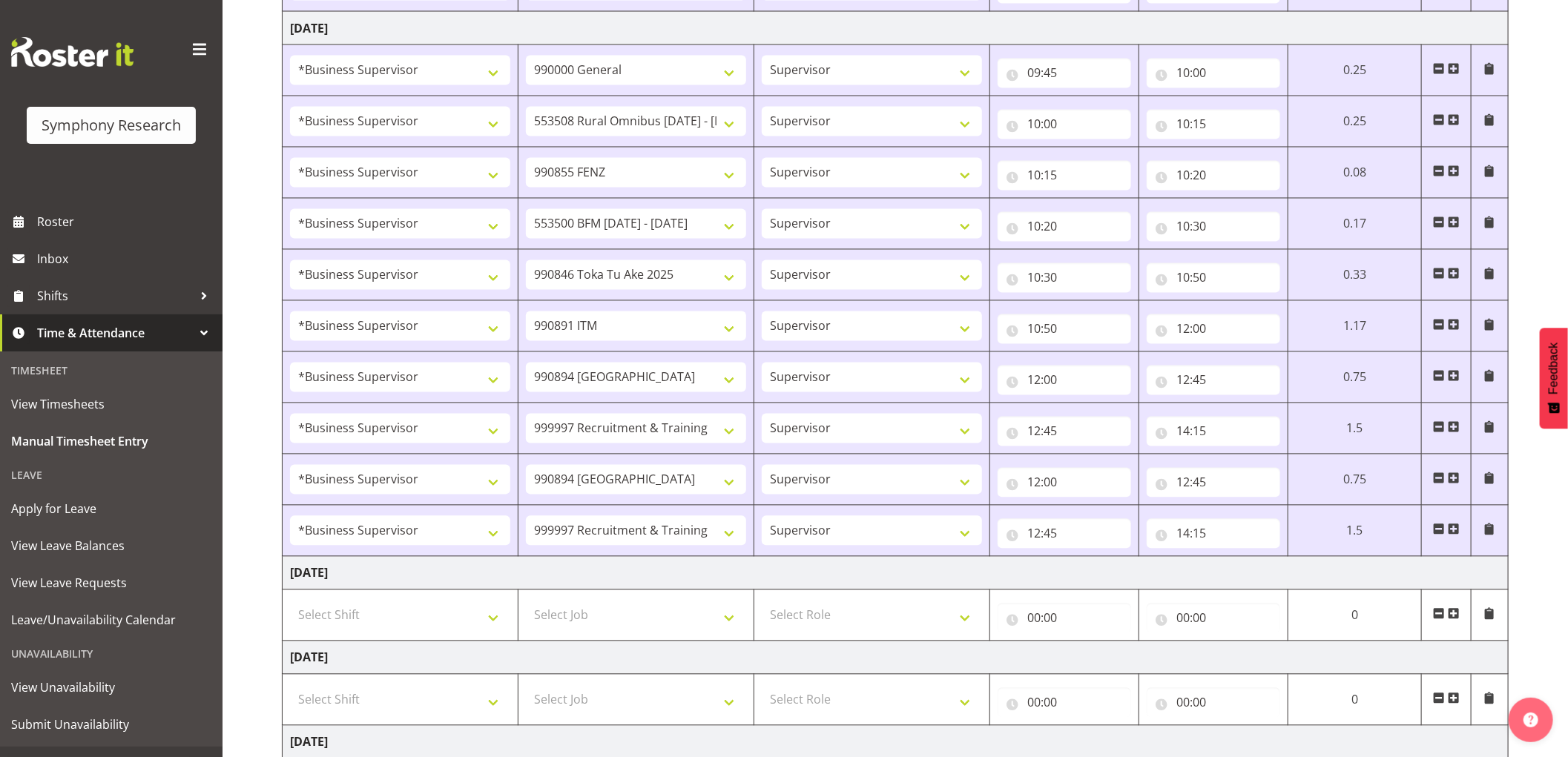
scroll to position [1700, 0]
